Goal: Task Accomplishment & Management: Manage account settings

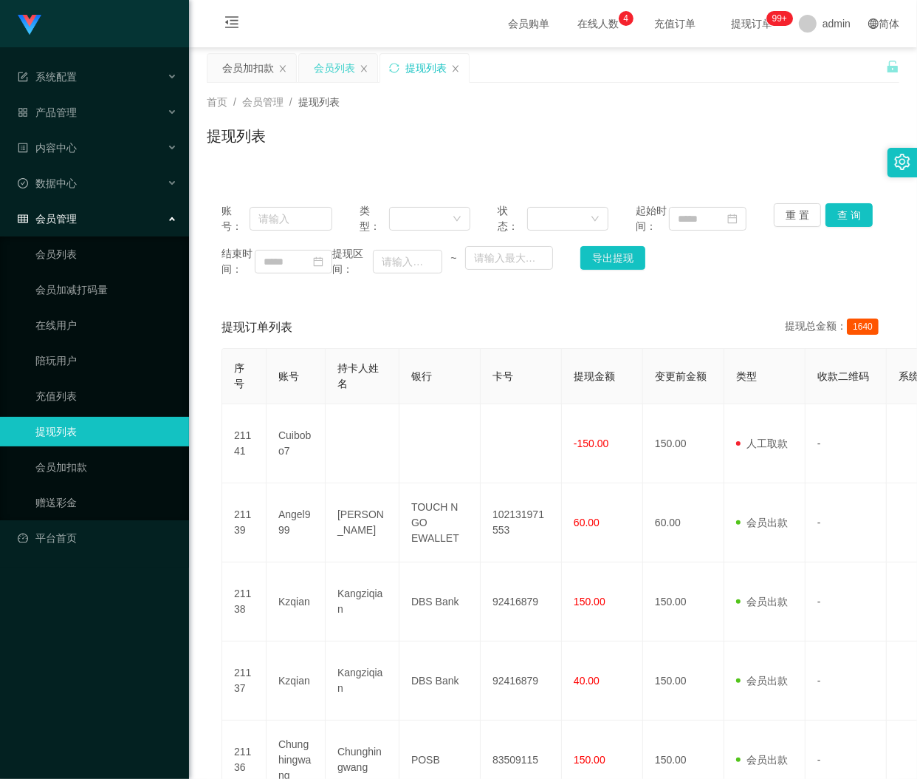
click at [333, 60] on div "会员列表" at bounding box center [334, 68] width 41 height 28
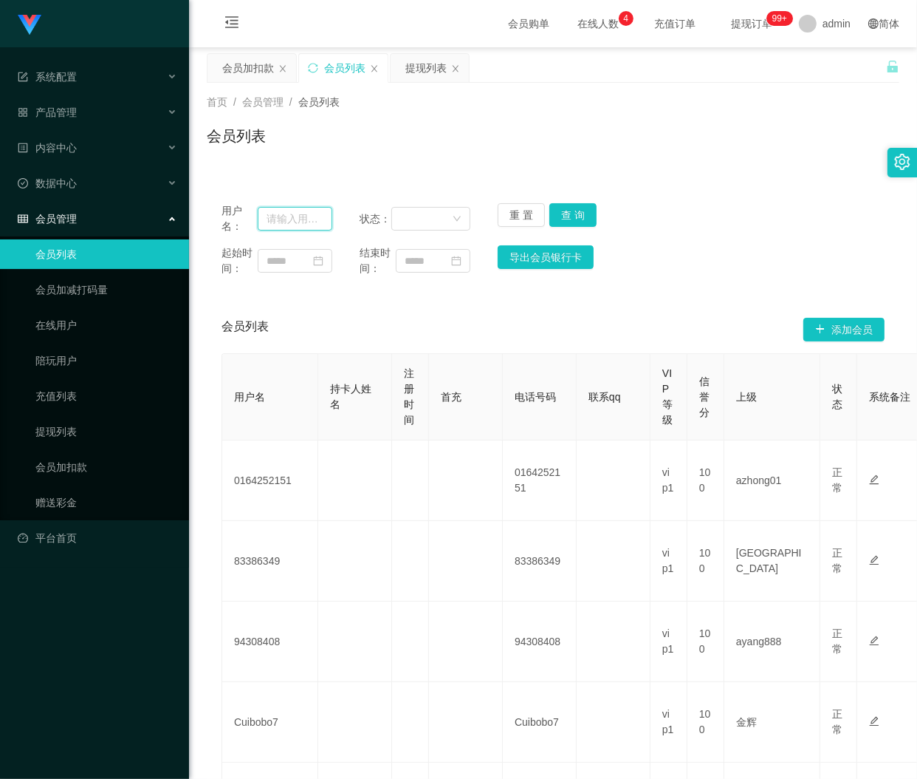
click at [301, 219] on input "text" at bounding box center [295, 219] width 75 height 24
paste input "Mandy0507"
type input "Mandy0507"
click at [575, 216] on button "查 询" at bounding box center [573, 215] width 47 height 24
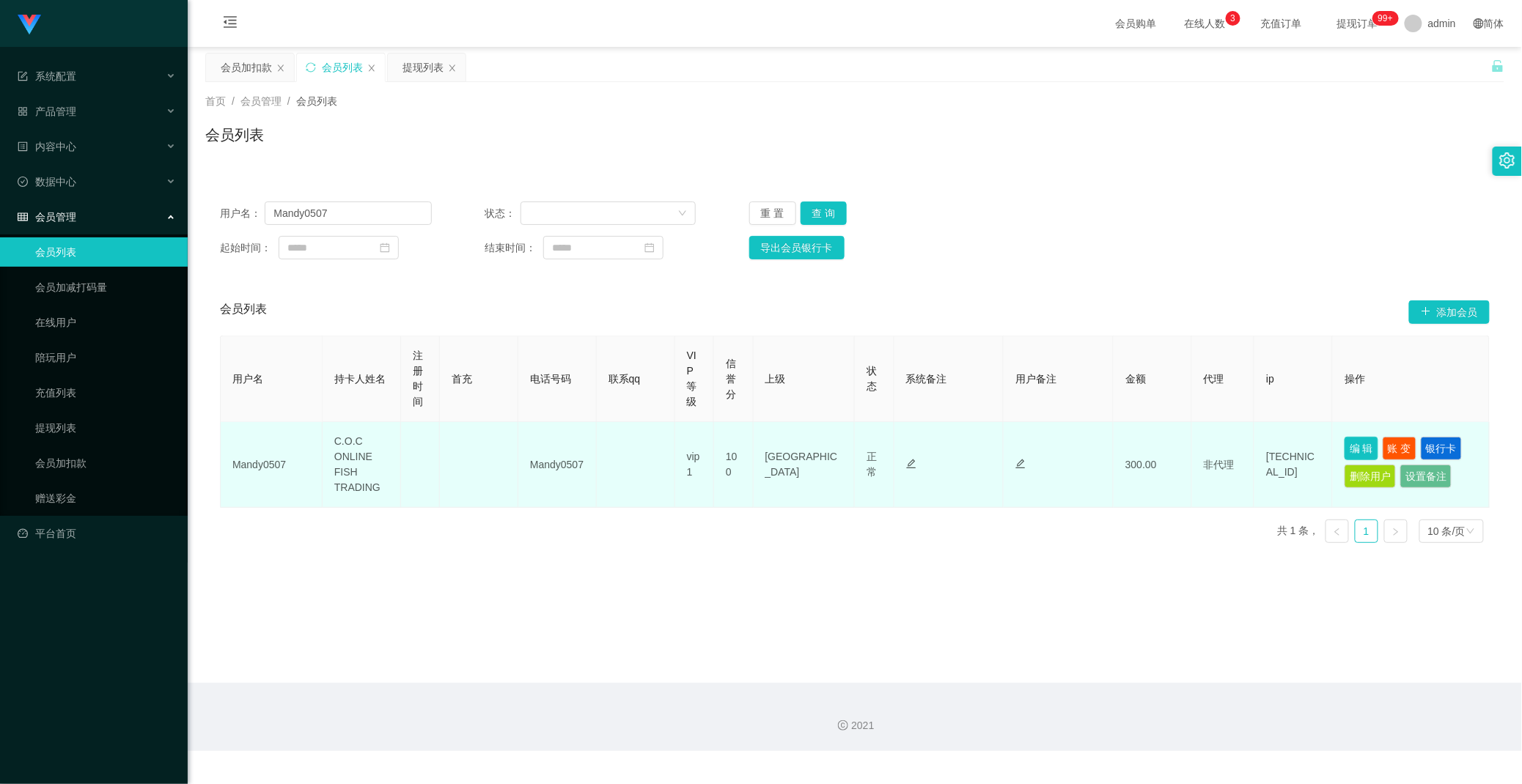
click at [910, 455] on button "编 辑" at bounding box center [1362, 449] width 34 height 24
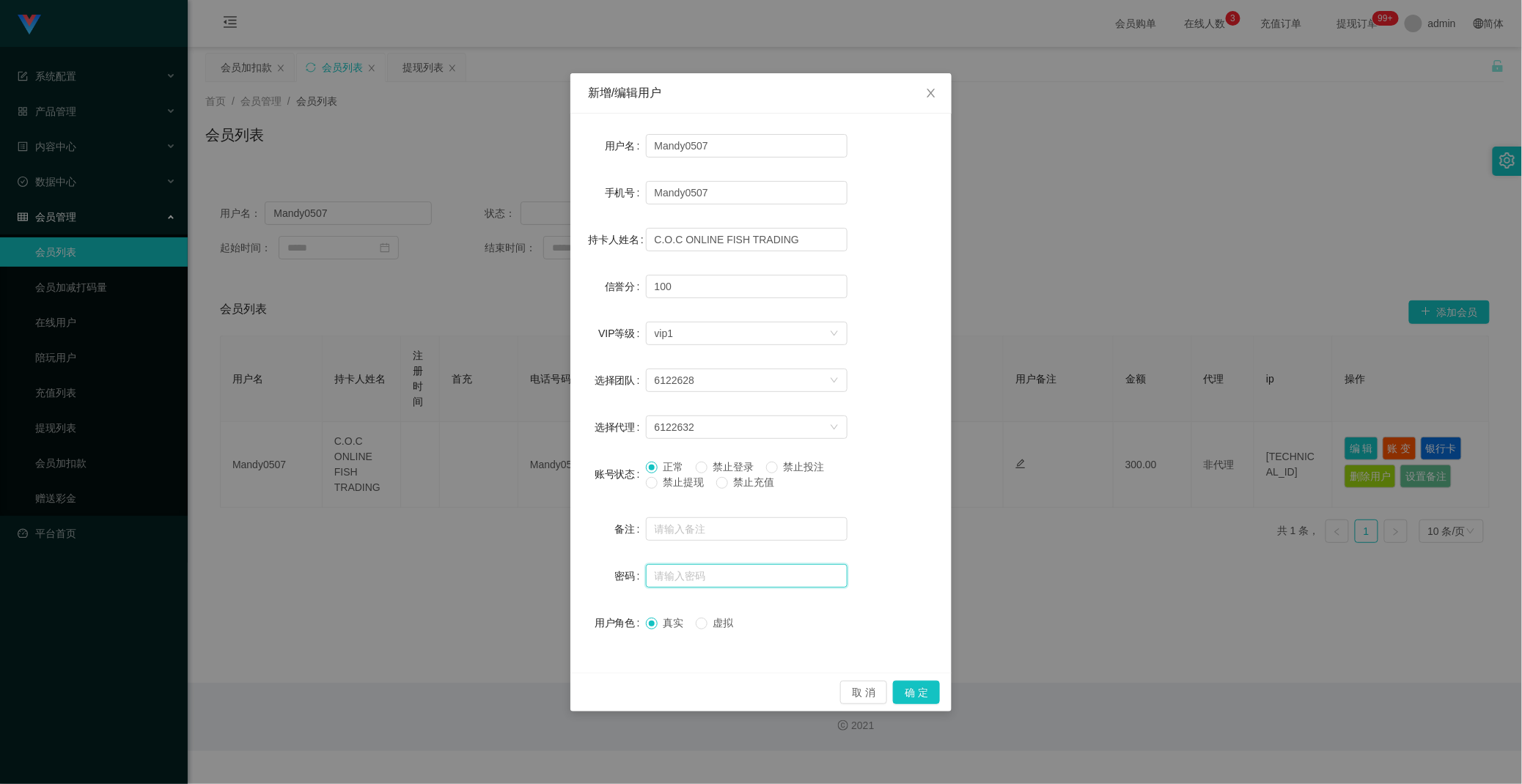
click at [714, 577] on input "text" at bounding box center [747, 577] width 202 height 24
paste input "aa123456"
type input "aa123456"
click at [910, 686] on button "确 定" at bounding box center [916, 693] width 47 height 24
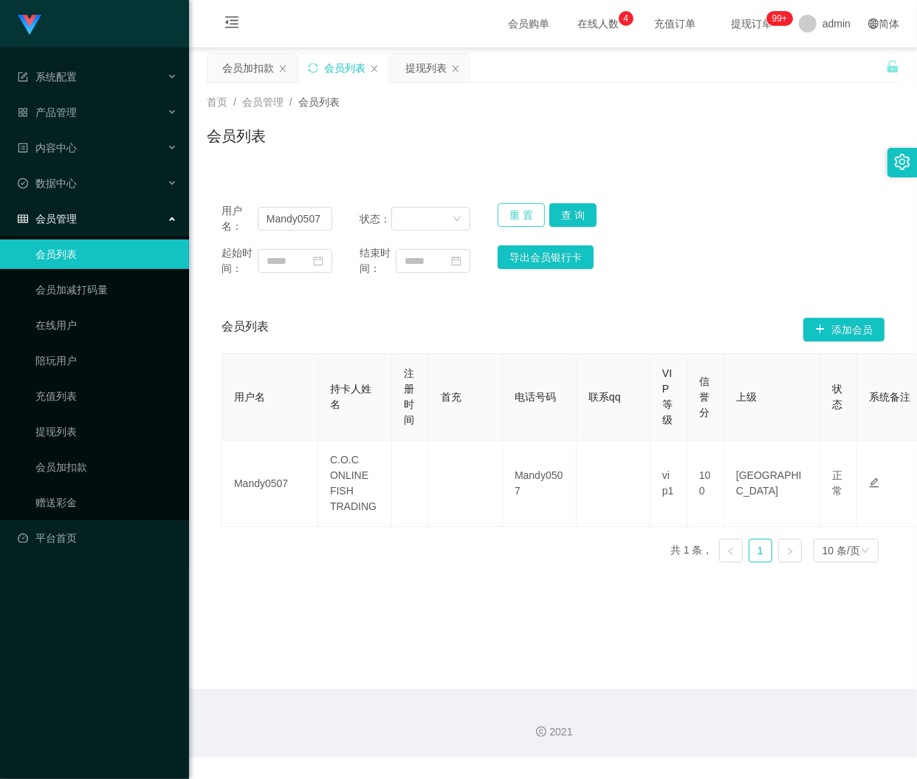
click at [515, 211] on button "重 置" at bounding box center [521, 215] width 47 height 24
